Goal: Ask a question

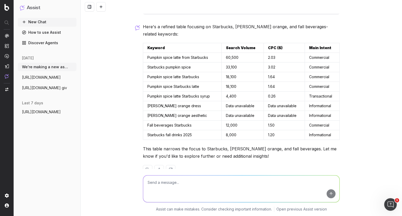
scroll to position [305, 0]
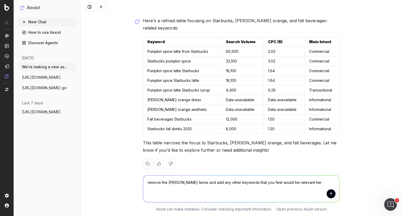
type textarea "remove the [PERSON_NAME] terms and add any other keywords that you feel would b…"
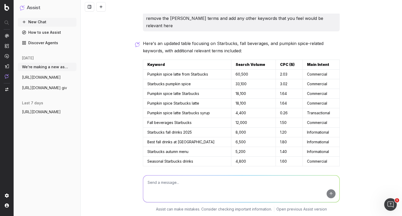
scroll to position [471, 0]
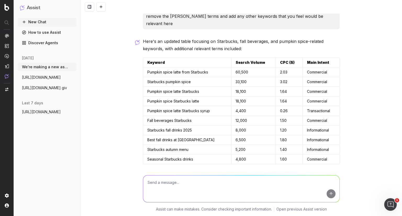
click at [353, 106] on div "We're making a new asset launching pumpkin spice latte and other pumpkin bevera…" at bounding box center [242, 108] width 322 height 216
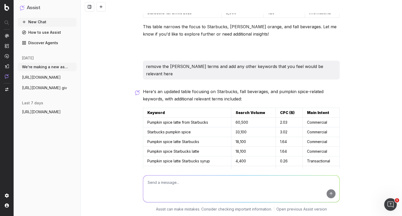
scroll to position [472, 0]
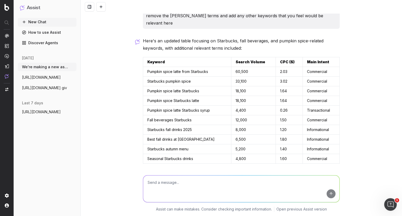
click at [175, 183] on textarea at bounding box center [241, 189] width 196 height 27
type textarea "how about terms like glitter orange and [PERSON_NAME] orange glitter"
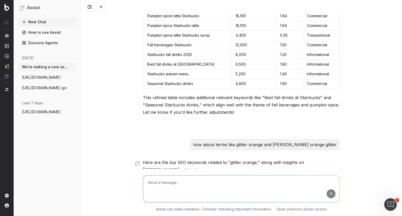
scroll to position [686, 0]
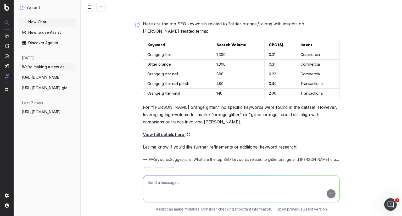
click at [40, 75] on span "[URL][DOMAIN_NAME]" at bounding box center [41, 77] width 39 height 5
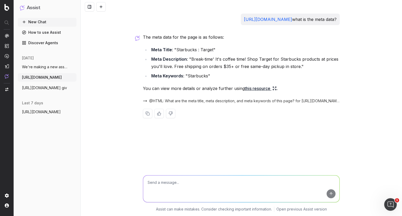
click at [43, 85] on button "[URL][DOMAIN_NAME] giv" at bounding box center [47, 88] width 59 height 8
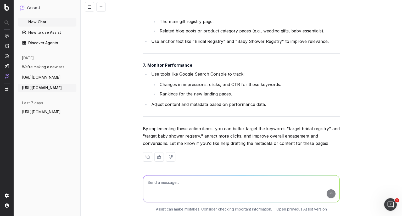
click at [43, 77] on span "[URL][DOMAIN_NAME]" at bounding box center [41, 77] width 39 height 5
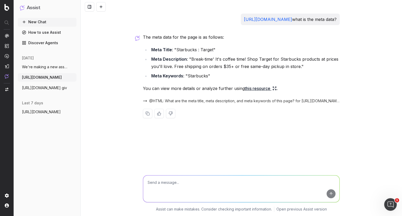
click at [204, 180] on textarea at bounding box center [241, 189] width 196 height 27
type textarea "now check"
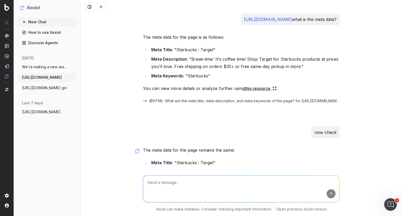
scroll to position [71, 0]
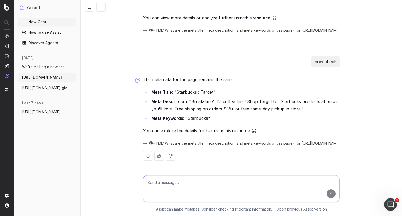
click at [54, 110] on span "[URL][DOMAIN_NAME]" at bounding box center [41, 111] width 39 height 5
